Goal: Find specific page/section: Locate a particular part of the current website

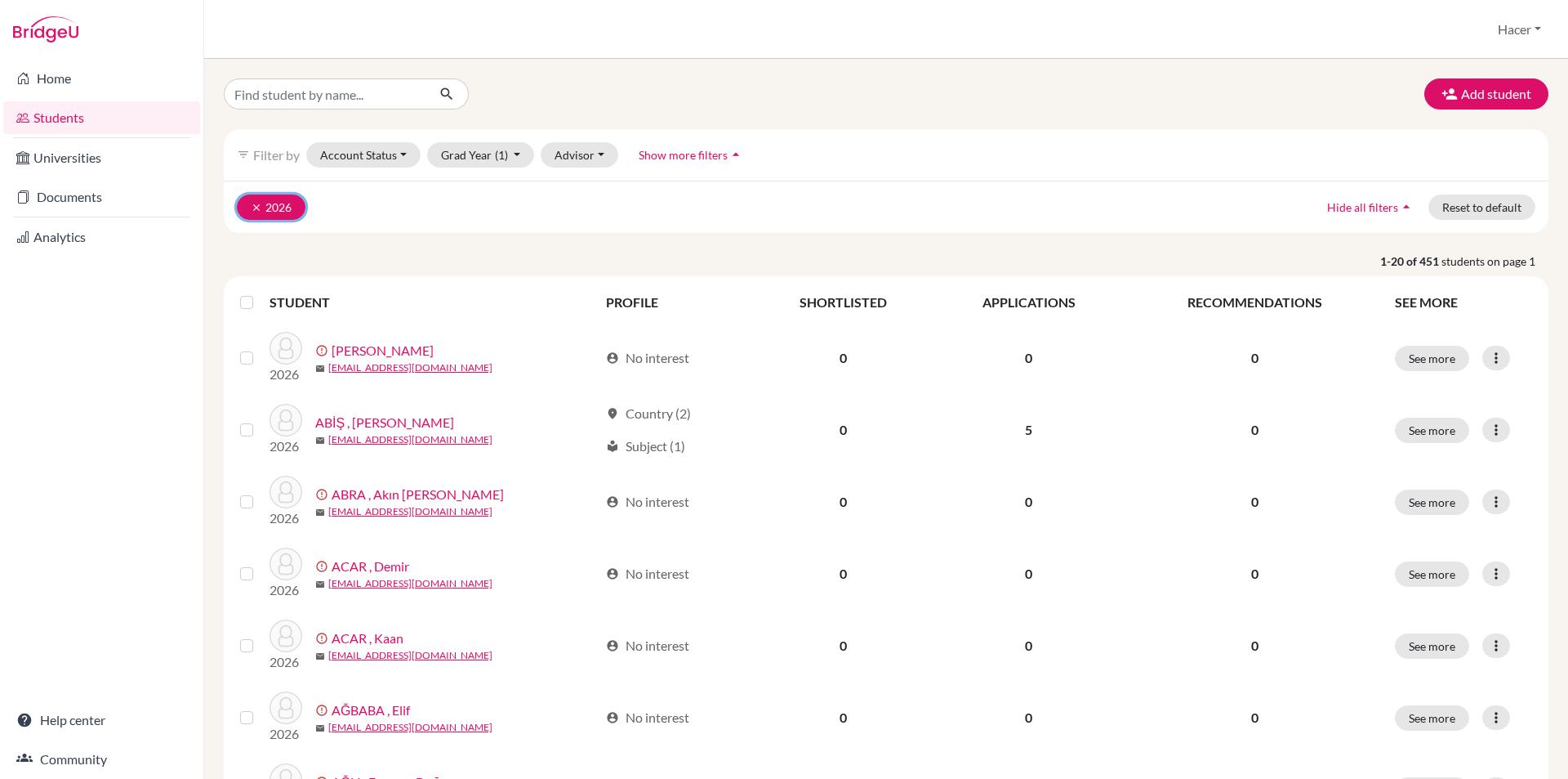
click at [255, 208] on icon "clear" at bounding box center [256, 207] width 11 height 11
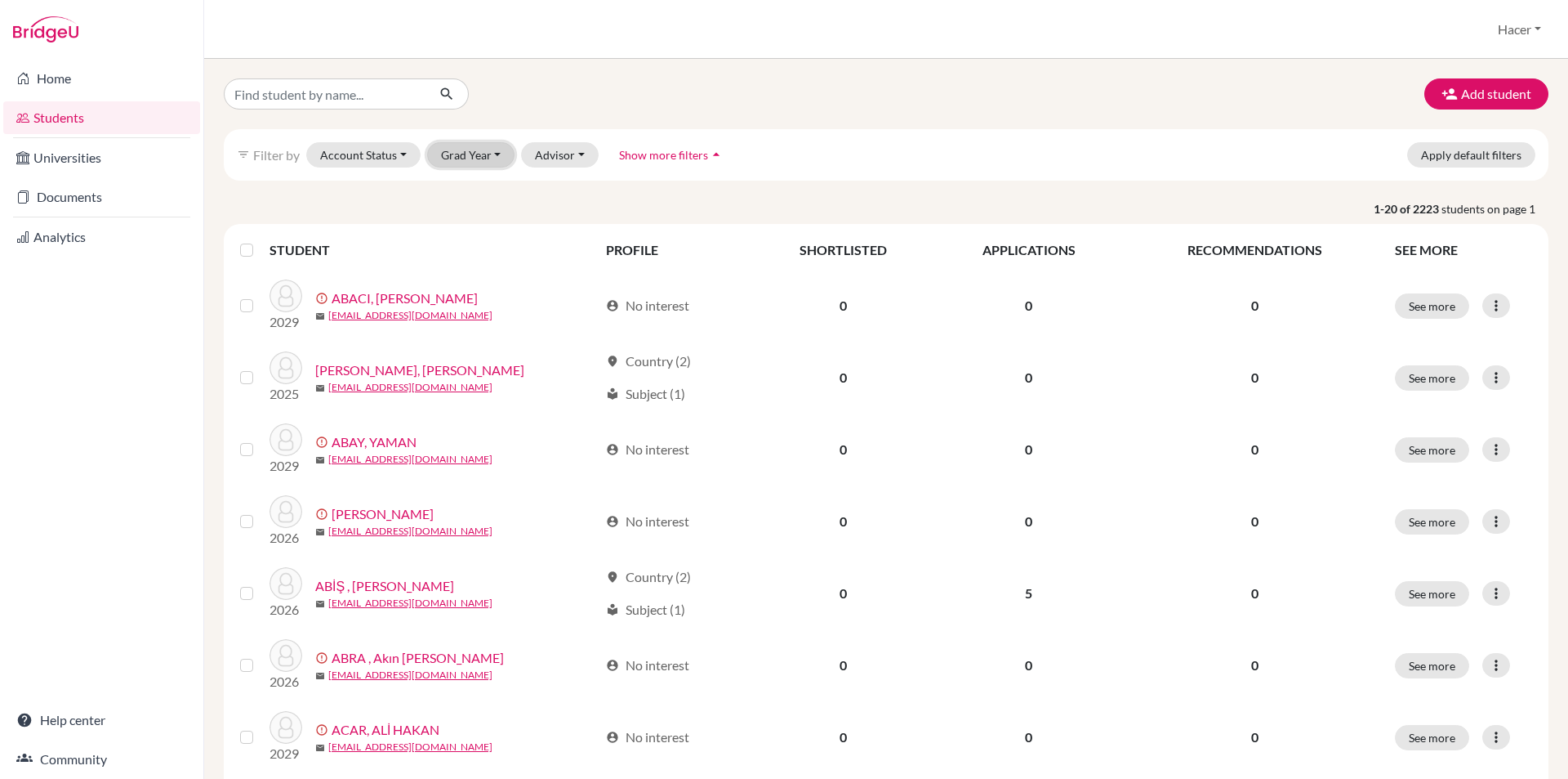
click at [498, 149] on button "Grad Year" at bounding box center [471, 155] width 88 height 26
click at [489, 259] on div "2026" at bounding box center [476, 268] width 57 height 19
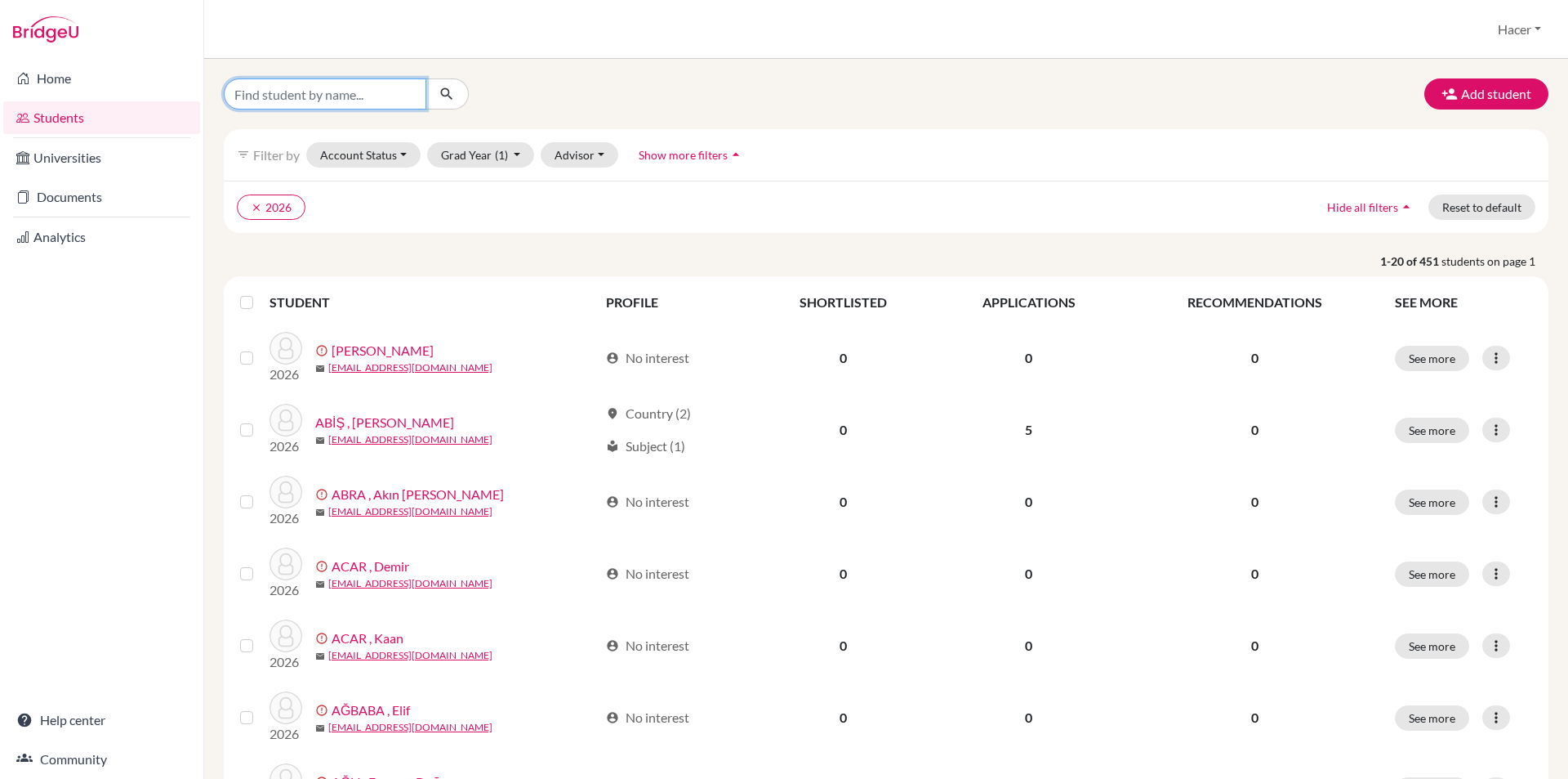
click at [361, 96] on input "Find student by name..." at bounding box center [324, 94] width 202 height 31
type input "rana"
click button "submit" at bounding box center [446, 94] width 43 height 31
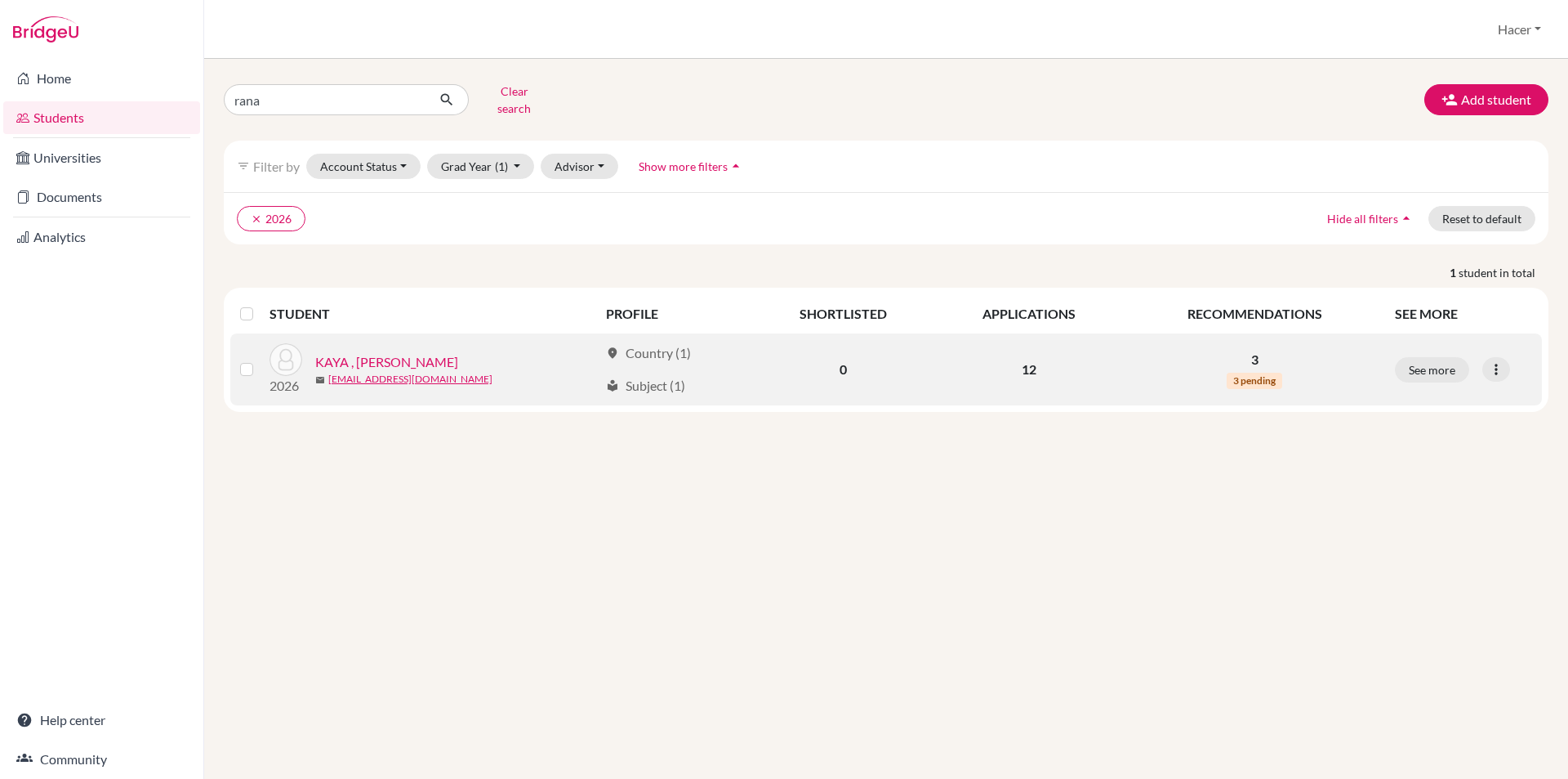
click at [408, 352] on link "KAYA , [PERSON_NAME]" at bounding box center [387, 362] width 143 height 19
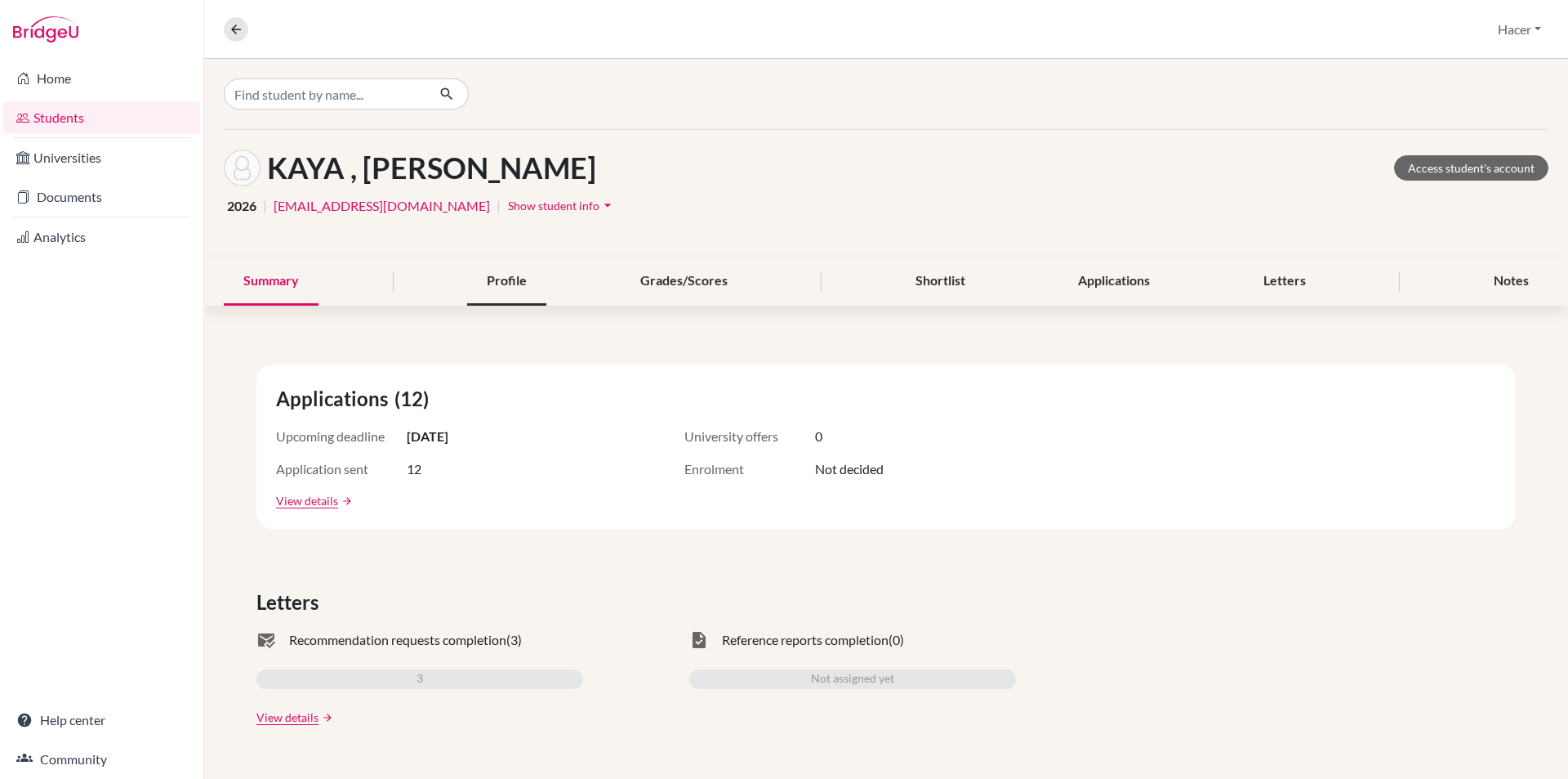
click at [514, 272] on div "Profile" at bounding box center [507, 281] width 80 height 49
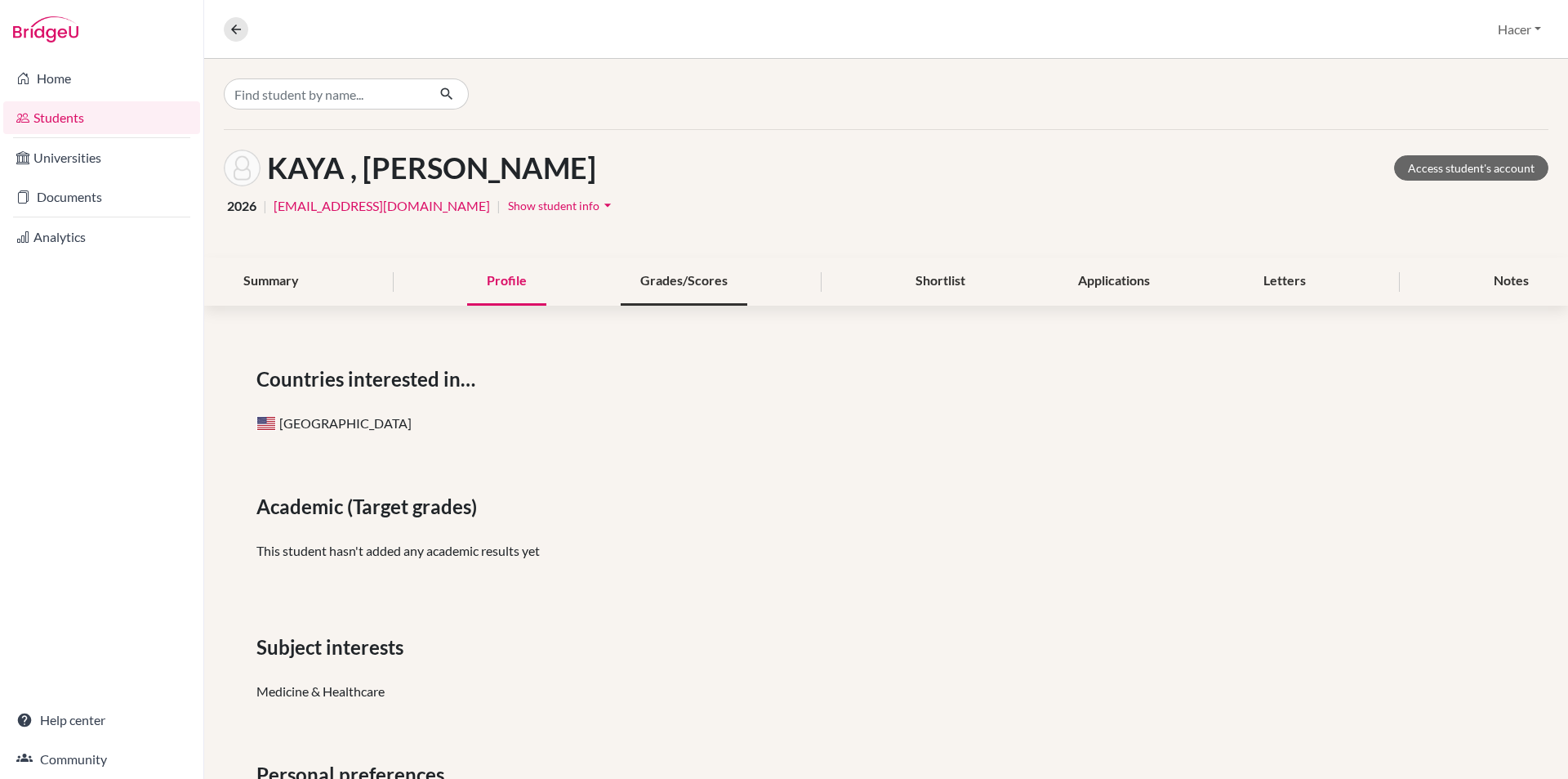
click at [717, 267] on div "Grades/Scores" at bounding box center [683, 281] width 126 height 49
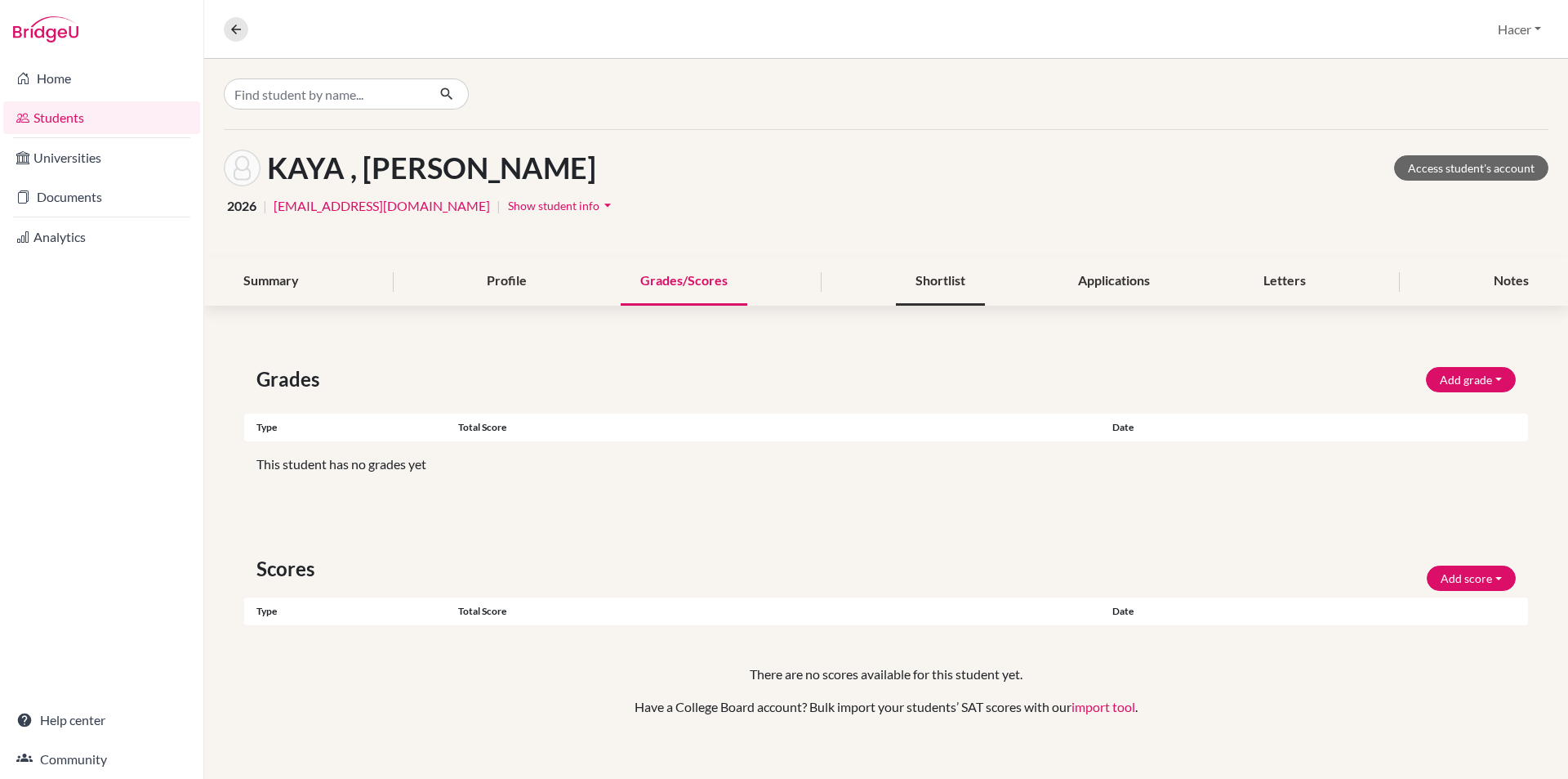
click at [956, 286] on div "Shortlist" at bounding box center [940, 281] width 89 height 49
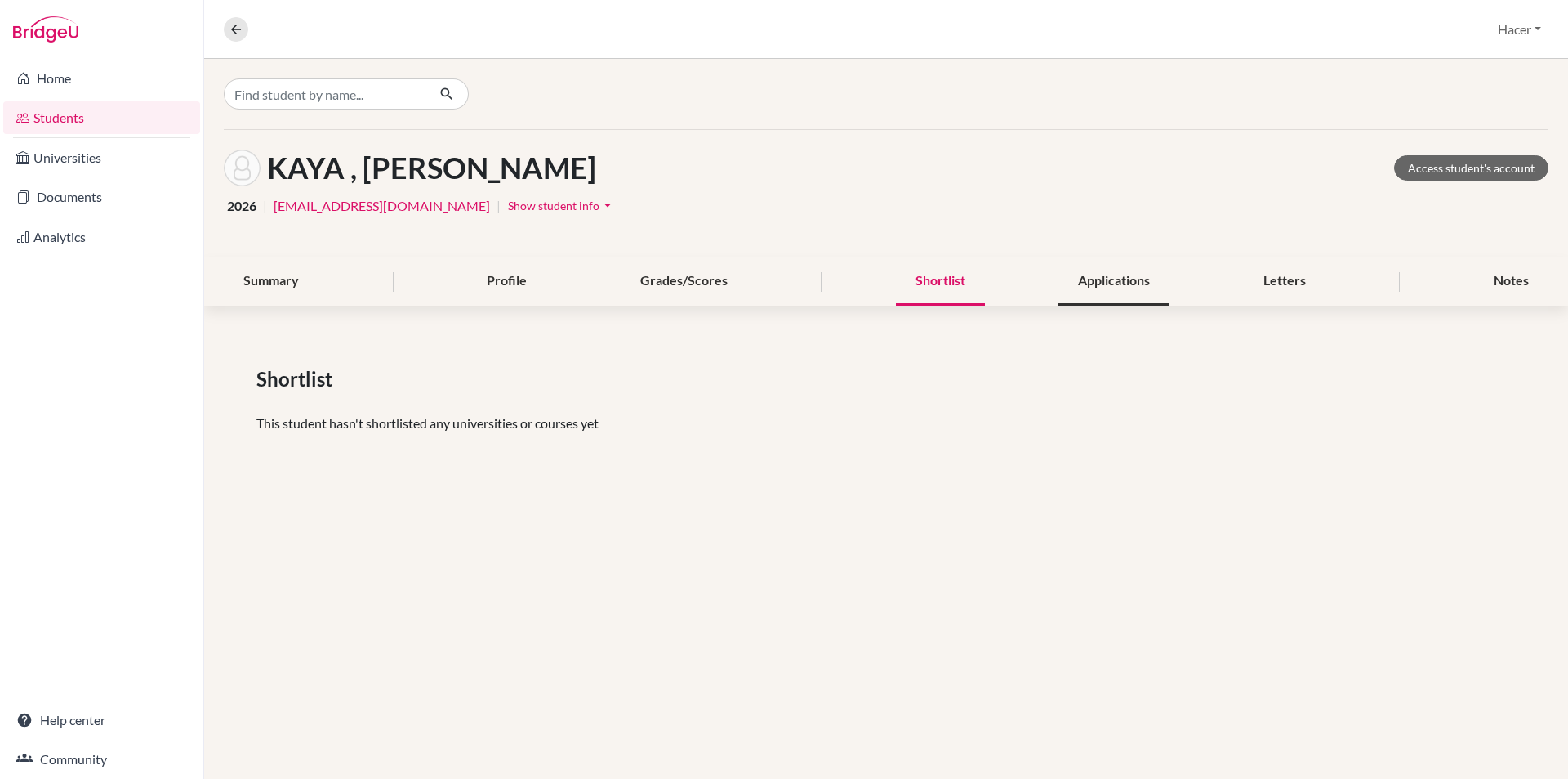
click at [1134, 275] on div "Applications" at bounding box center [1115, 281] width 111 height 49
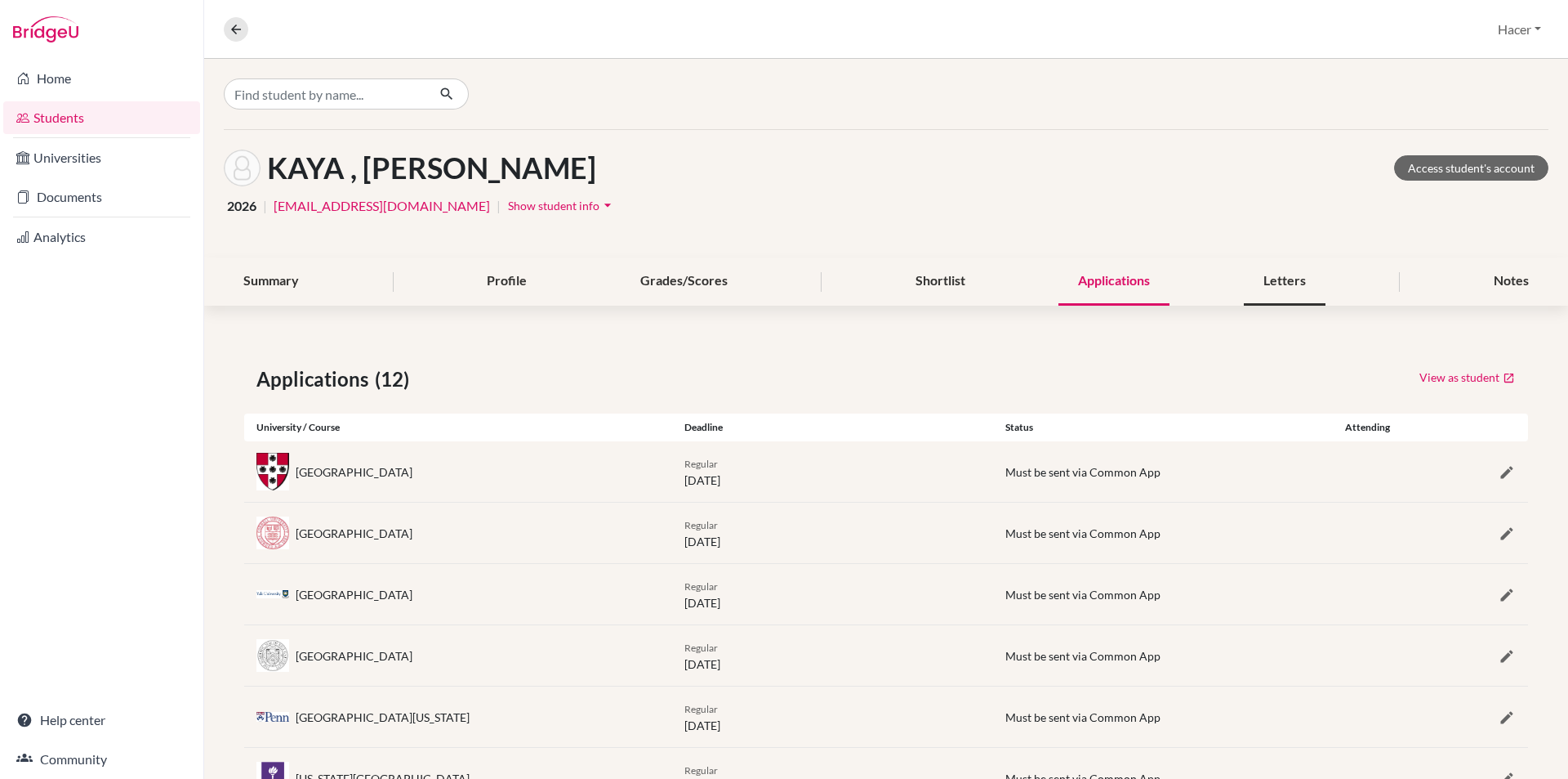
click at [1274, 281] on div "Letters" at bounding box center [1285, 281] width 81 height 49
